Goal: Task Accomplishment & Management: Complete application form

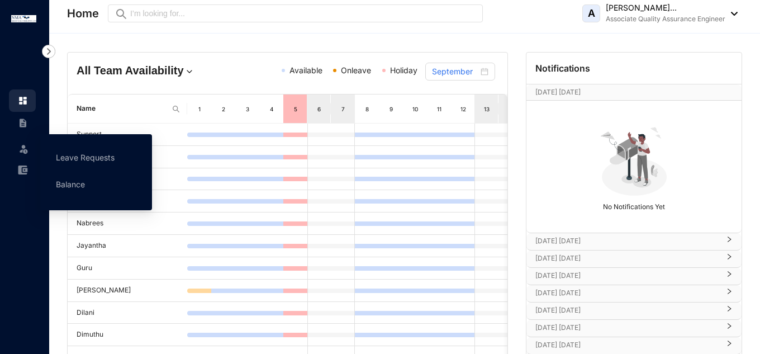
click at [25, 146] on img at bounding box center [23, 148] width 11 height 11
click at [95, 160] on link "Leave Requests" at bounding box center [85, 156] width 59 height 9
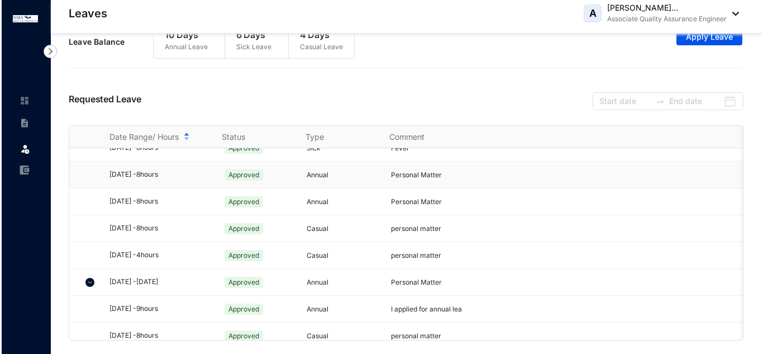
scroll to position [460, 0]
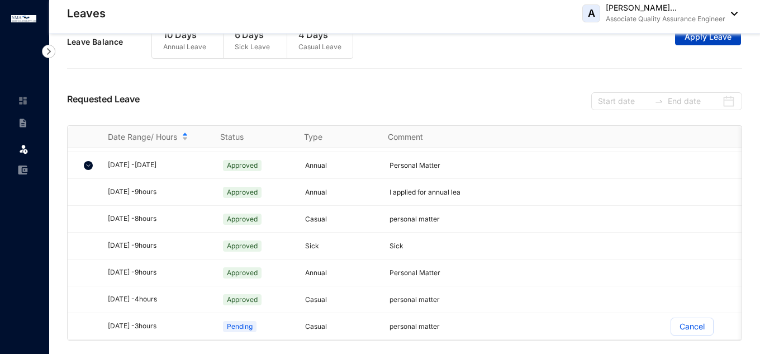
click at [708, 44] on button "Apply Leave" at bounding box center [708, 36] width 66 height 18
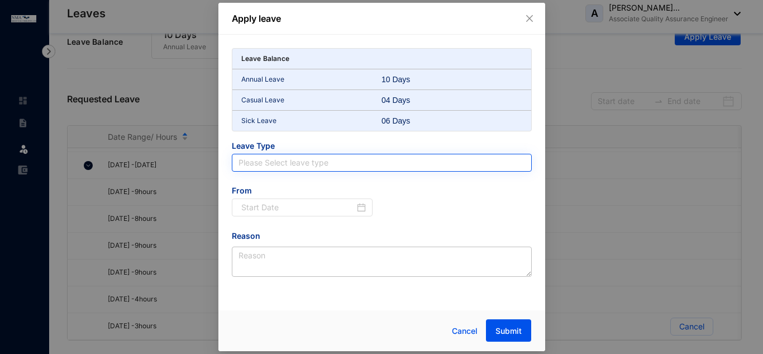
click at [335, 163] on input "search" at bounding box center [381, 162] width 286 height 17
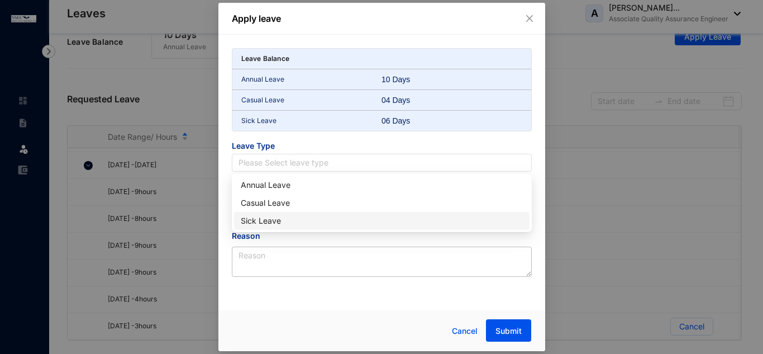
click at [297, 221] on div "Sick Leave" at bounding box center [382, 220] width 282 height 12
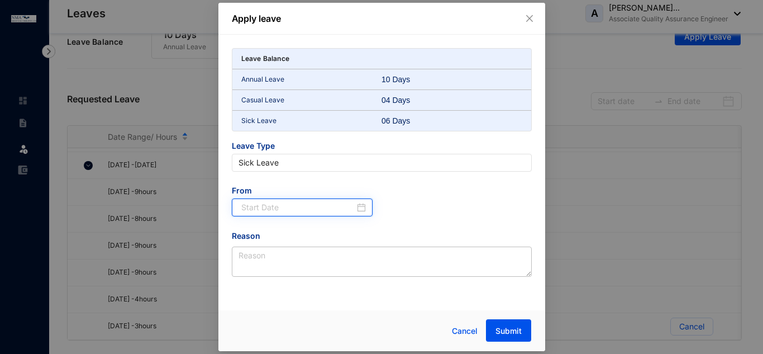
click at [306, 207] on input at bounding box center [298, 207] width 114 height 12
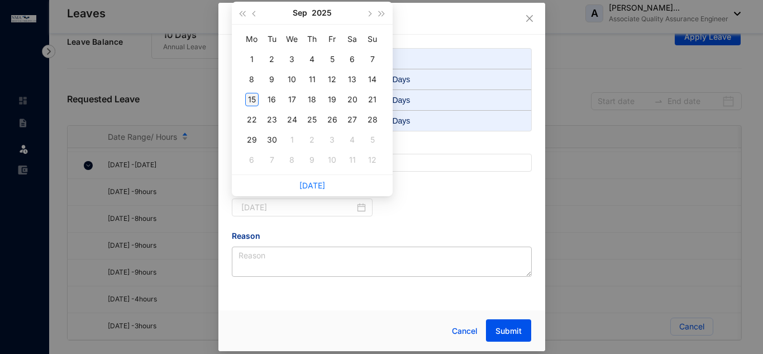
click at [254, 96] on div "15" at bounding box center [251, 99] width 13 height 13
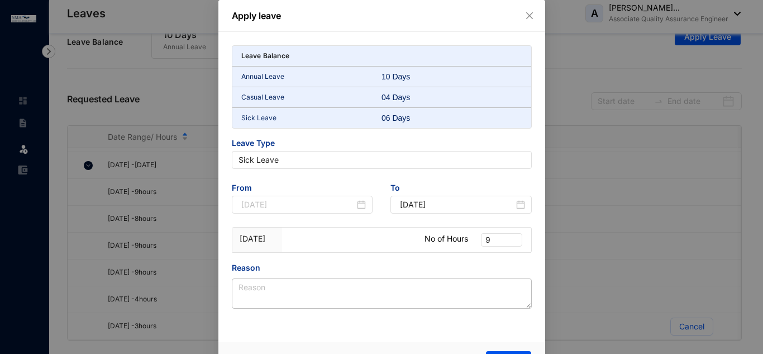
type input "[DATE]"
click at [509, 240] on span "9" at bounding box center [501, 239] width 32 height 12
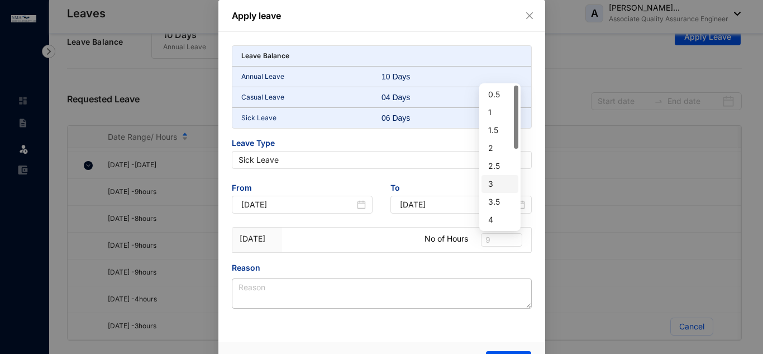
scroll to position [112, 0]
click at [495, 106] on div "4" at bounding box center [499, 108] width 23 height 12
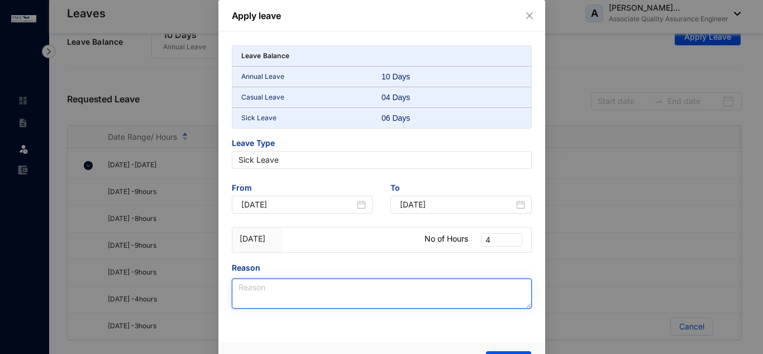
click at [417, 283] on textarea "Reason" at bounding box center [382, 293] width 300 height 30
click at [354, 300] on textarea "Reason" at bounding box center [382, 293] width 300 height 30
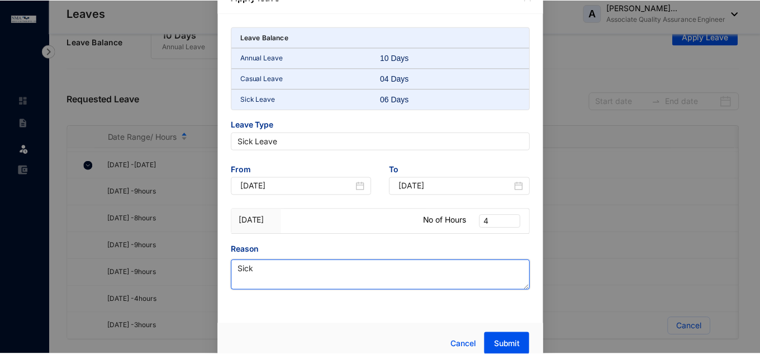
scroll to position [29, 0]
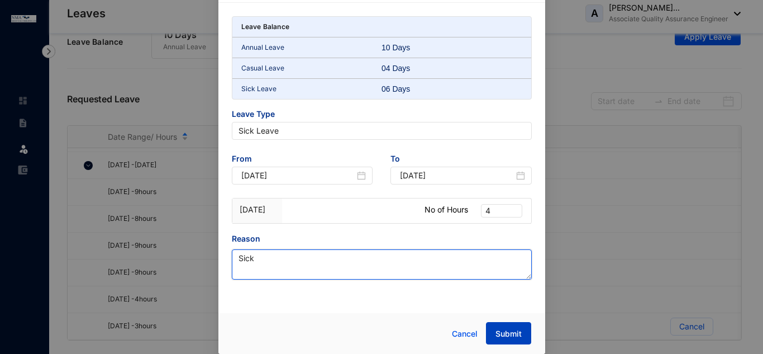
type textarea "Sick"
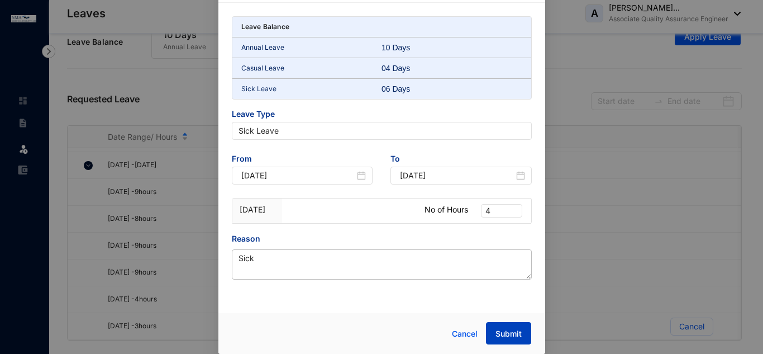
click at [517, 324] on button "Submit" at bounding box center [508, 333] width 45 height 22
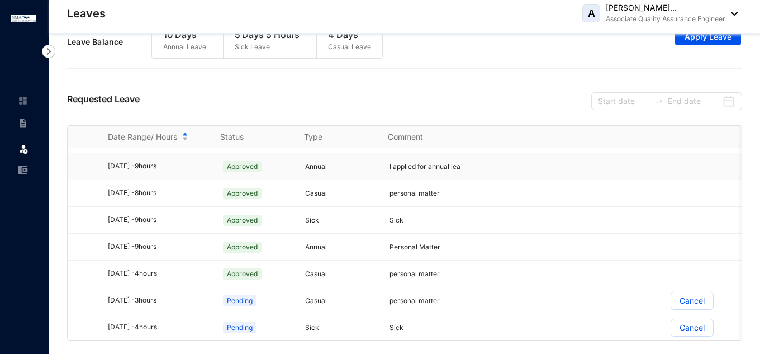
scroll to position [487, 0]
click at [411, 79] on div "Requested Leave" at bounding box center [404, 99] width 675 height 51
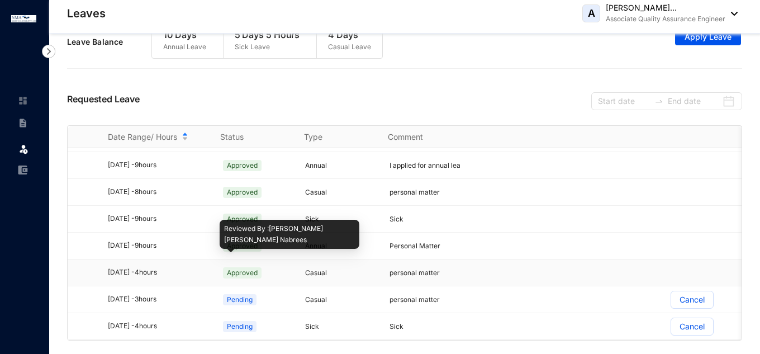
drag, startPoint x: 278, startPoint y: 261, endPoint x: 282, endPoint y: 285, distance: 24.4
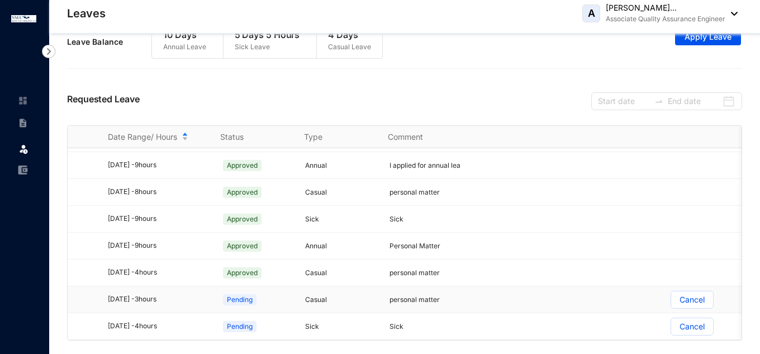
click at [283, 290] on div "Pending" at bounding box center [256, 299] width 71 height 18
click at [429, 92] on div "Requested Leave" at bounding box center [404, 99] width 675 height 51
